Goal: Task Accomplishment & Management: Manage account settings

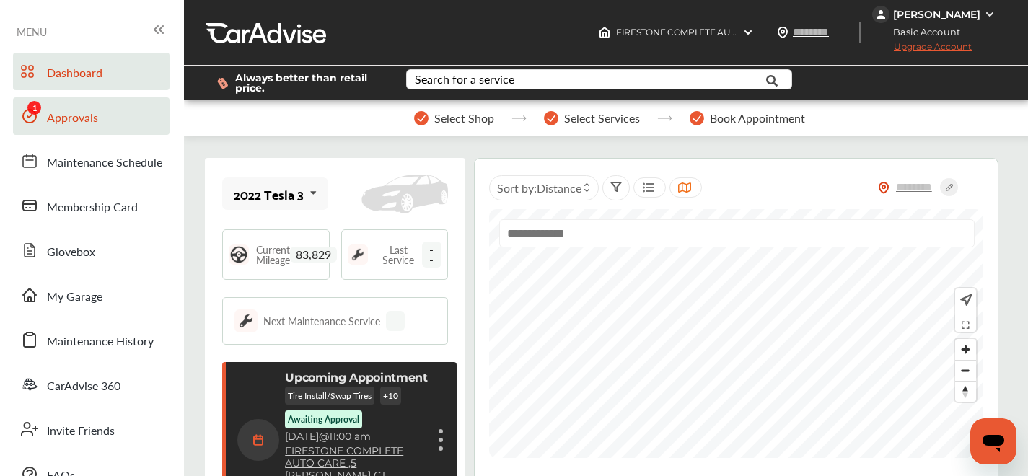
click at [78, 102] on link "Approvals" at bounding box center [91, 116] width 157 height 38
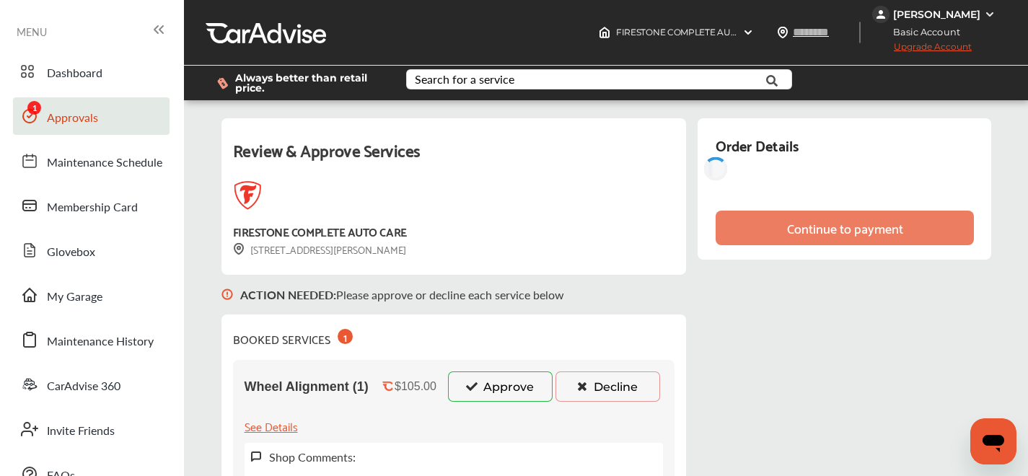
click at [463, 386] on button "Approve" at bounding box center [500, 387] width 105 height 30
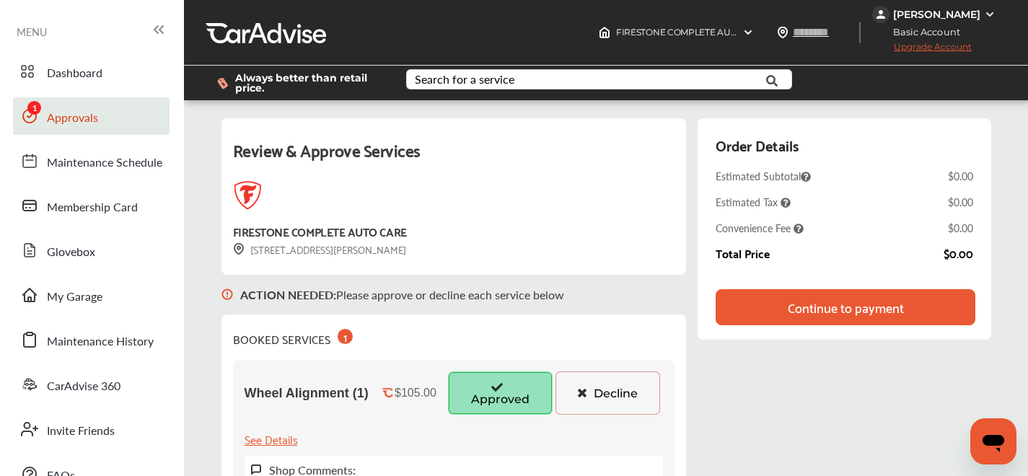
scroll to position [3, 0]
